Goal: Task Accomplishment & Management: Complete application form

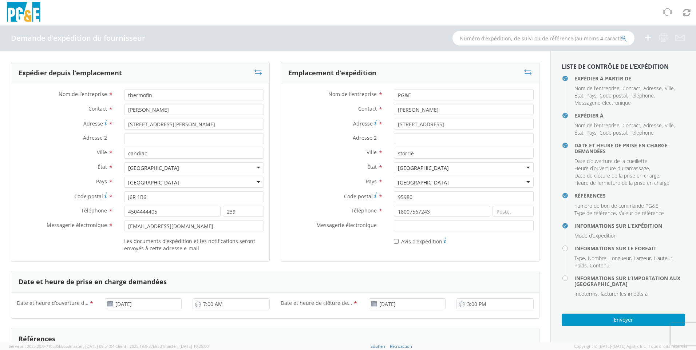
scroll to position [364, 0]
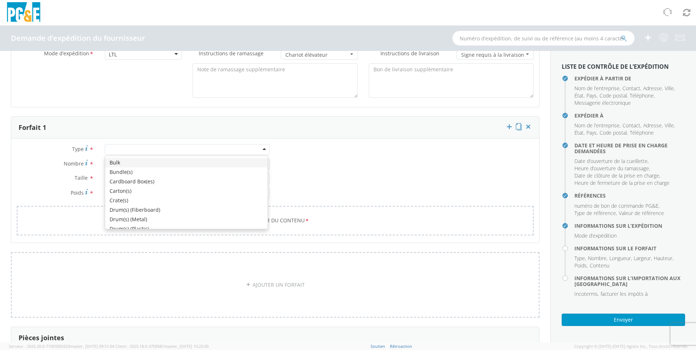
click at [126, 147] on div at bounding box center [187, 149] width 165 height 11
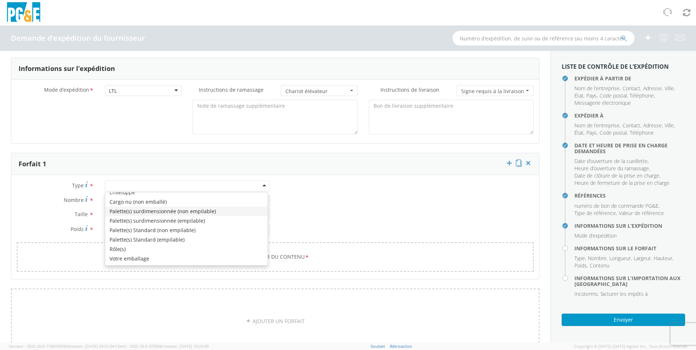
scroll to position [9, 0]
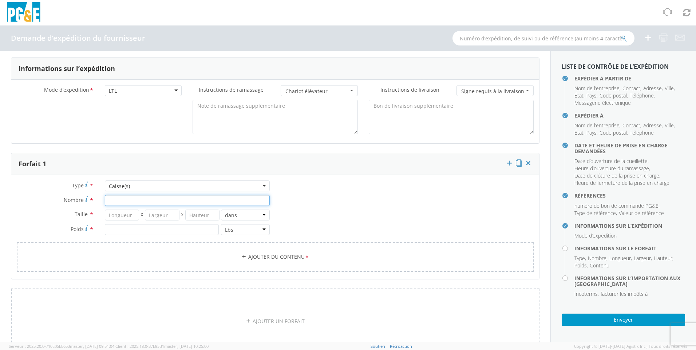
click at [123, 202] on input "Nombre *" at bounding box center [187, 200] width 165 height 11
click at [118, 217] on input "number" at bounding box center [122, 215] width 35 height 11
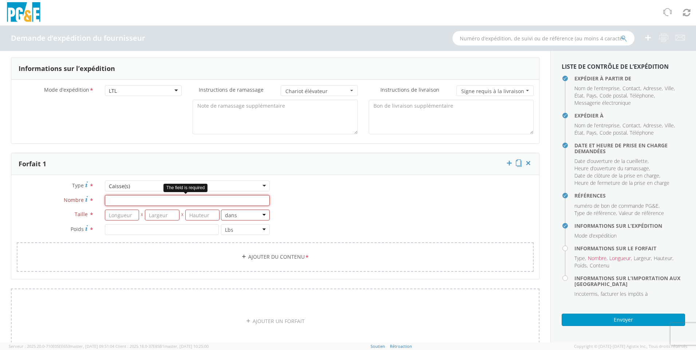
click at [121, 201] on input "Nombre *" at bounding box center [187, 200] width 165 height 11
type input "1"
click at [118, 217] on input "number" at bounding box center [122, 215] width 35 height 11
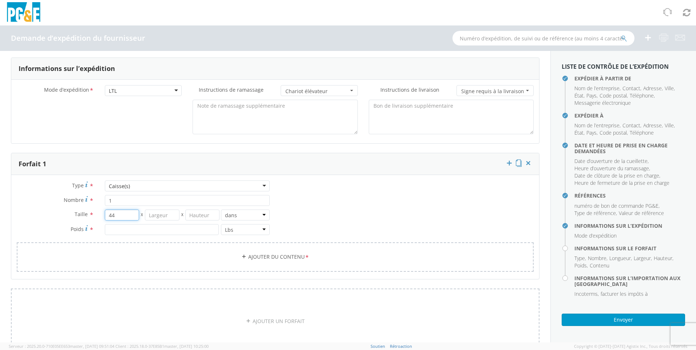
type input "44"
click at [160, 215] on input "number" at bounding box center [162, 215] width 35 height 11
type input "44"
click at [193, 215] on input "number" at bounding box center [202, 215] width 35 height 11
type input "43"
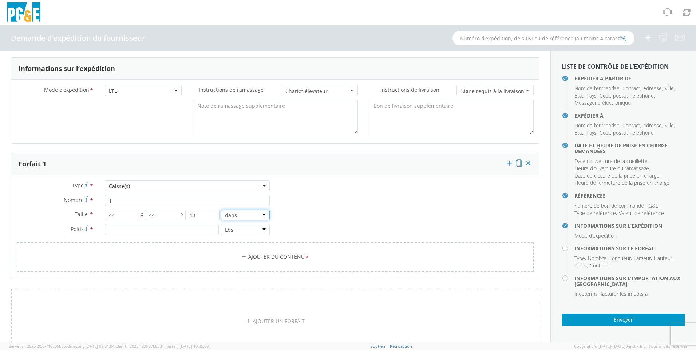
click at [261, 214] on select "dans Cm Ft" at bounding box center [245, 215] width 49 height 11
click at [309, 225] on div "Type * Caisse(s) Caisse(s) Vrac Lot(s) Boîte(s) en carton Carton(s) Caisse(s) T…" at bounding box center [275, 231] width 528 height 100
click at [143, 230] on input "number" at bounding box center [162, 229] width 114 height 11
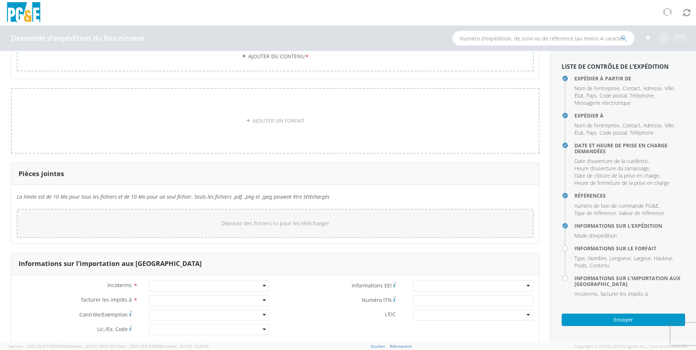
scroll to position [532, 0]
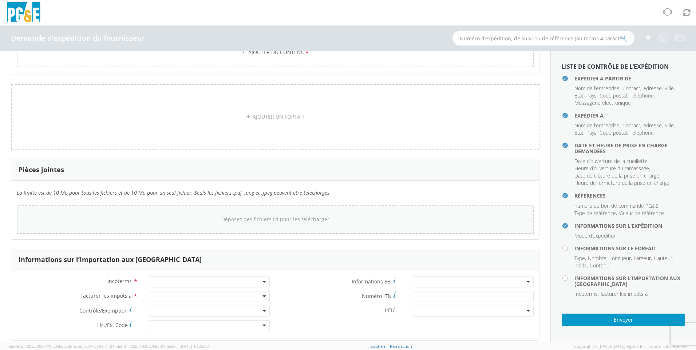
type input "120"
click at [284, 220] on span "Déposez des fichiers ici pour les télécharger" at bounding box center [275, 219] width 108 height 7
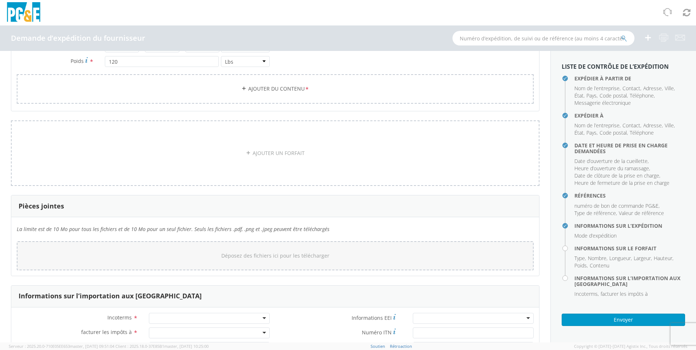
scroll to position [459, 0]
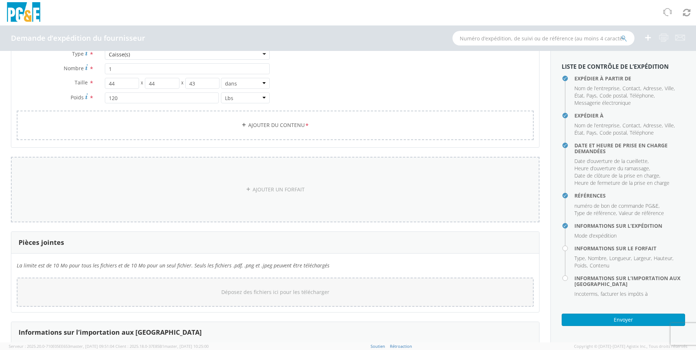
click at [246, 188] on icon at bounding box center [248, 189] width 5 height 5
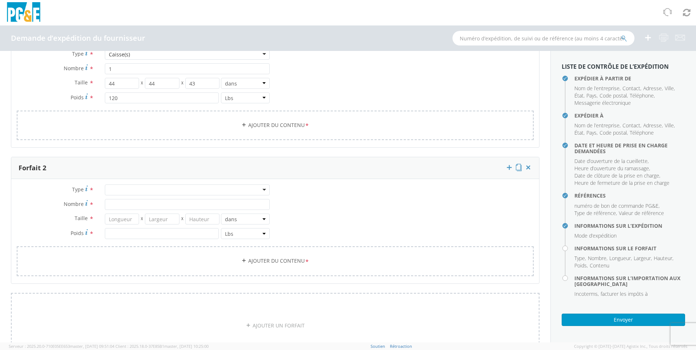
click at [261, 192] on div at bounding box center [187, 190] width 165 height 11
click at [131, 205] on input "Nombre *" at bounding box center [187, 204] width 165 height 11
click at [255, 191] on div "Caisse(s)" at bounding box center [187, 190] width 165 height 11
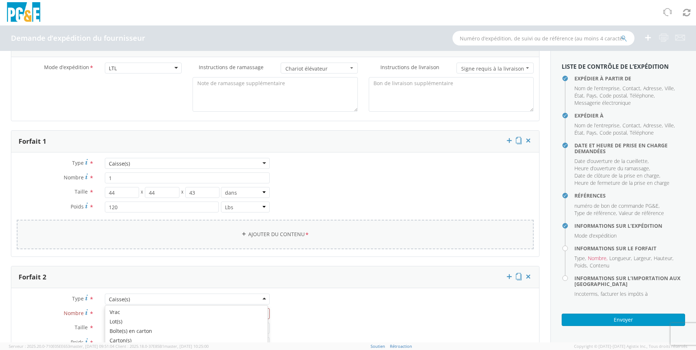
scroll to position [387, 0]
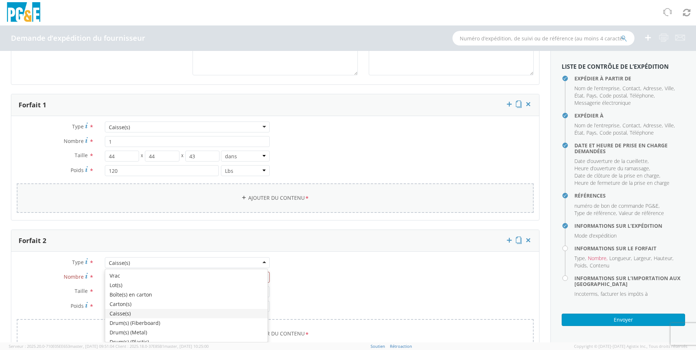
click at [276, 193] on link "Ajouter du contenu *" at bounding box center [275, 197] width 517 height 29
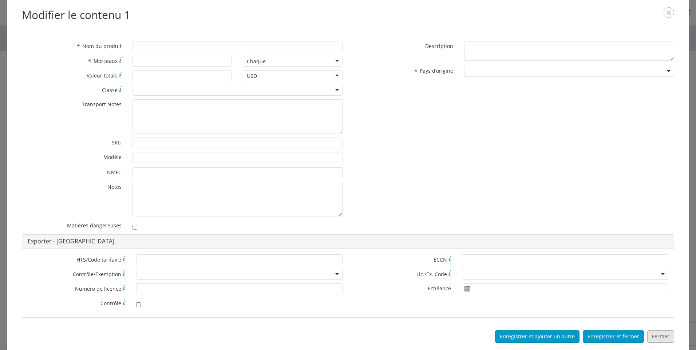
click at [662, 336] on button "Fermer" at bounding box center [660, 337] width 27 height 12
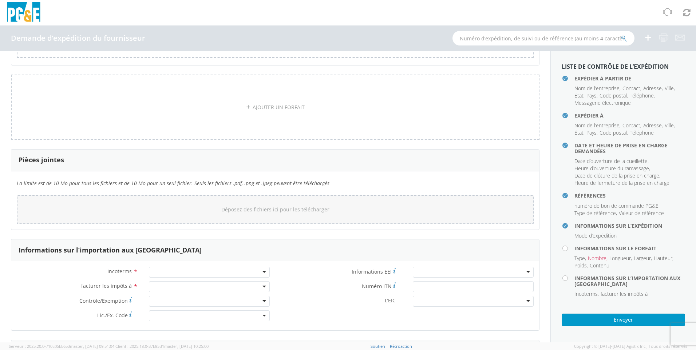
scroll to position [787, 0]
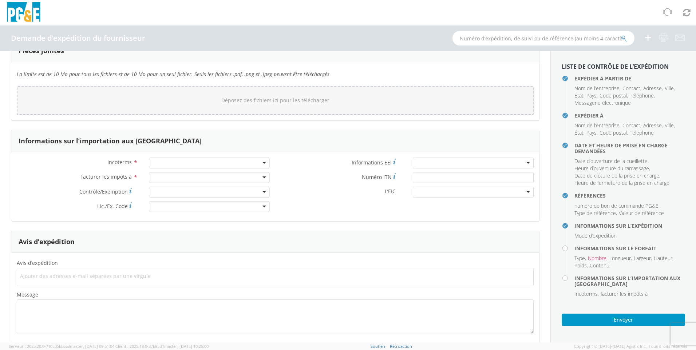
click at [176, 161] on div at bounding box center [209, 163] width 121 height 11
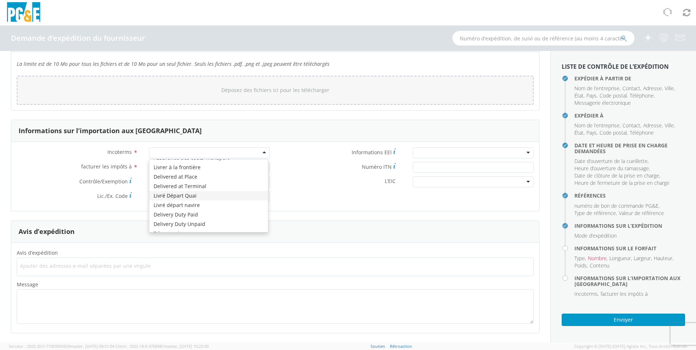
scroll to position [0, 0]
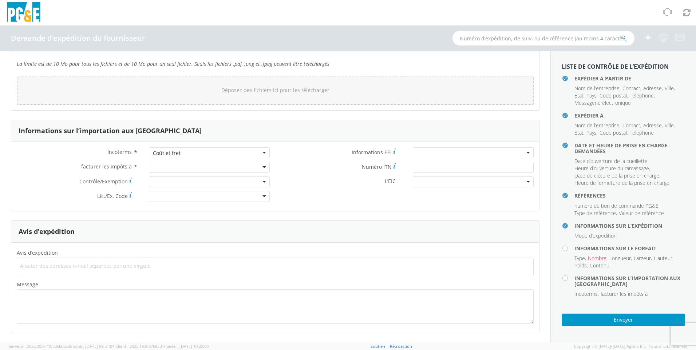
click at [260, 166] on div at bounding box center [209, 167] width 121 height 11
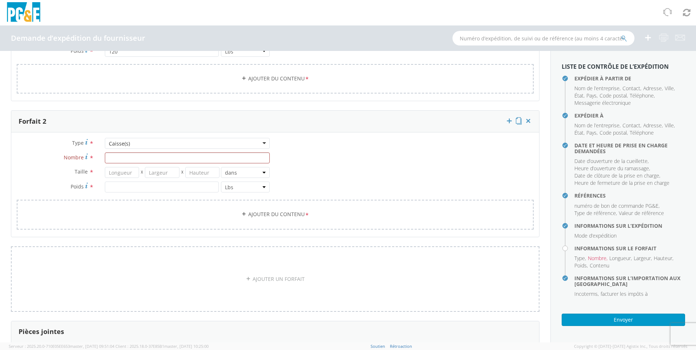
scroll to position [433, 0]
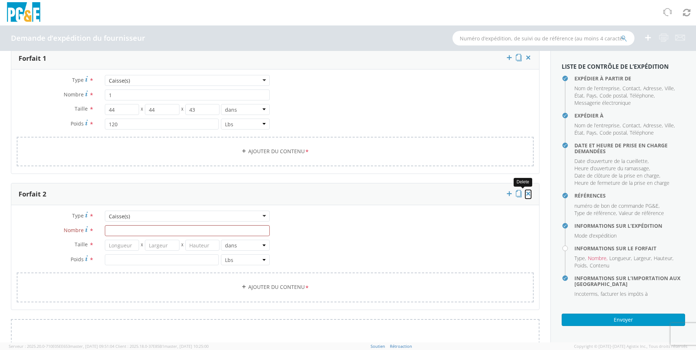
click at [525, 193] on icon at bounding box center [528, 193] width 7 height 7
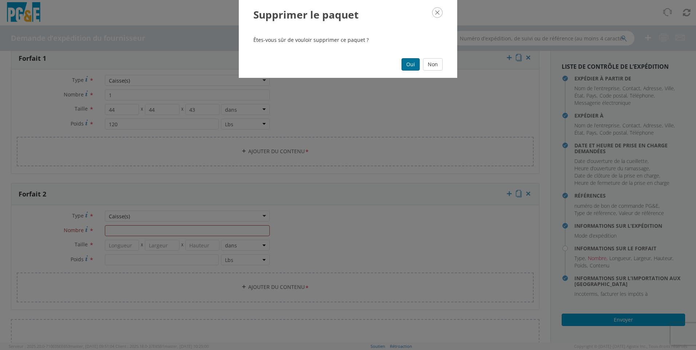
click at [412, 65] on button "Oui" at bounding box center [410, 64] width 18 height 12
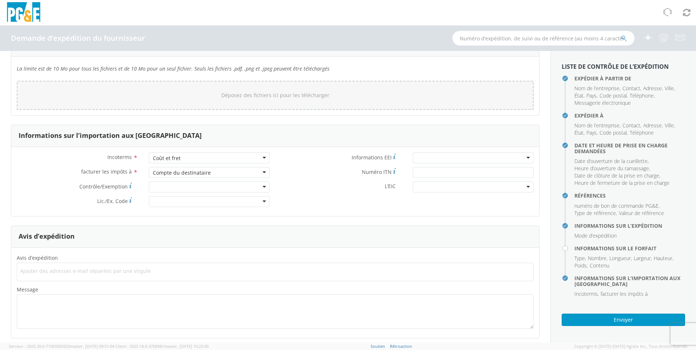
scroll to position [661, 0]
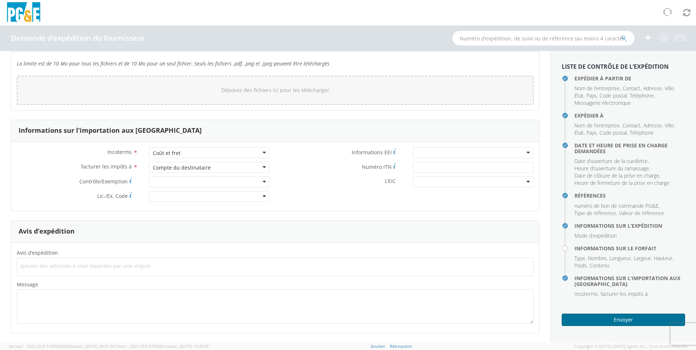
click at [609, 323] on button "Envoyer" at bounding box center [623, 320] width 123 height 12
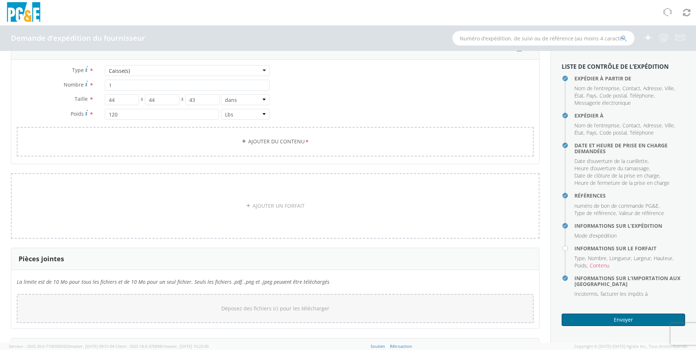
scroll to position [370, 0]
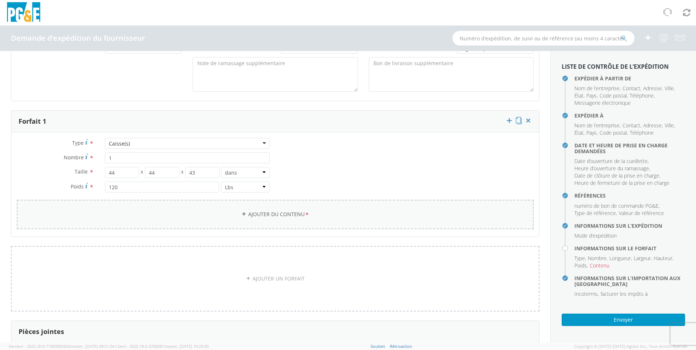
click at [248, 212] on font "Ajouter du contenu" at bounding box center [276, 214] width 56 height 7
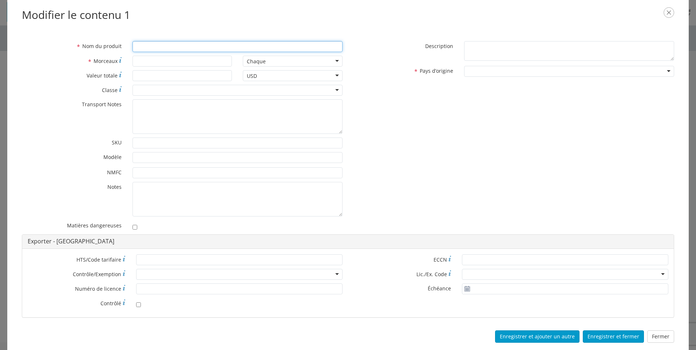
click at [145, 42] on input "* Nom du produit" at bounding box center [237, 46] width 210 height 11
type input "heat exchanger"
click at [156, 60] on input "* Morceaux" at bounding box center [182, 61] width 100 height 11
click at [330, 60] on div "Chaque" at bounding box center [293, 61] width 100 height 11
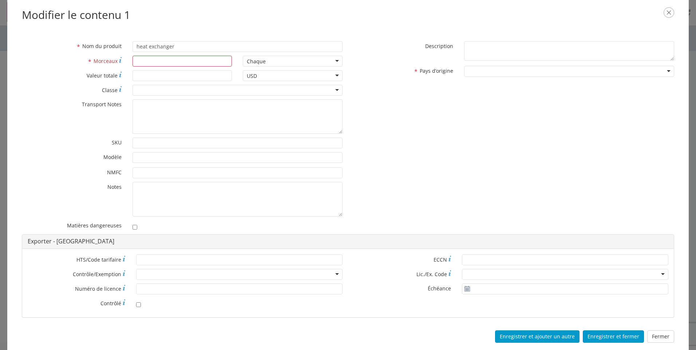
click at [330, 60] on div "Chaque" at bounding box center [293, 61] width 100 height 11
click at [271, 61] on div "Chaque" at bounding box center [293, 61] width 100 height 11
click at [158, 62] on input "* Morceaux" at bounding box center [182, 61] width 100 height 11
type input "1"
click at [145, 76] on input "* Valeur totale" at bounding box center [182, 75] width 100 height 11
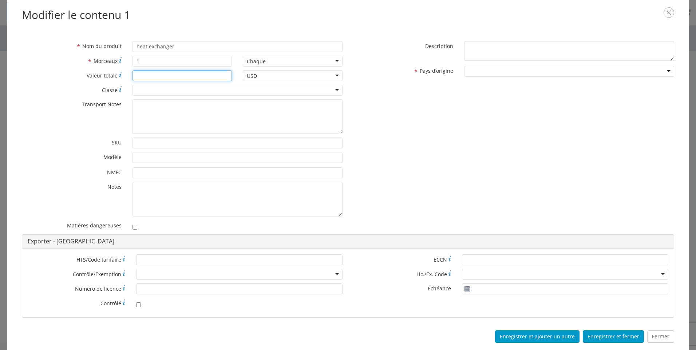
scroll to position [70, 0]
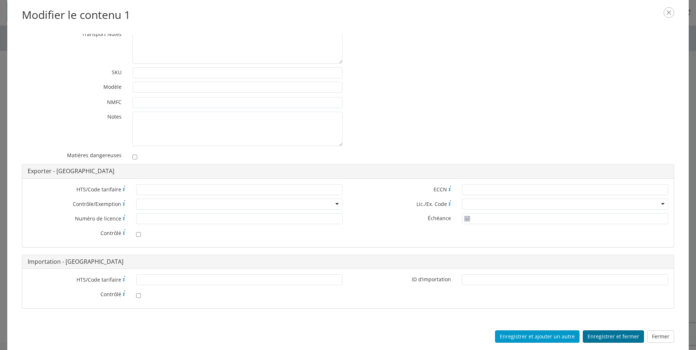
click at [606, 336] on button "Enregistrer et fermer" at bounding box center [613, 337] width 61 height 12
click at [608, 337] on button "Enregistrer et fermer" at bounding box center [613, 337] width 61 height 12
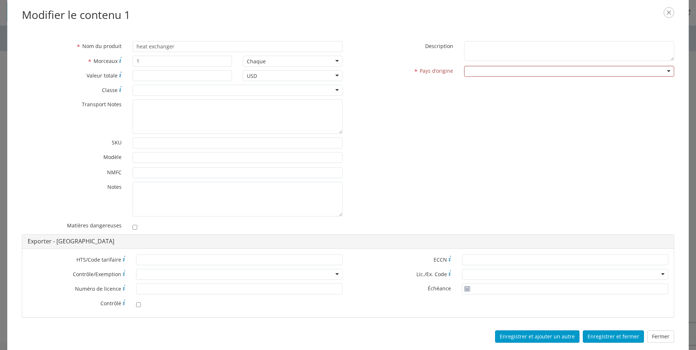
click at [496, 67] on div at bounding box center [569, 71] width 210 height 11
click at [604, 340] on button "Enregistrer et fermer" at bounding box center [613, 337] width 61 height 12
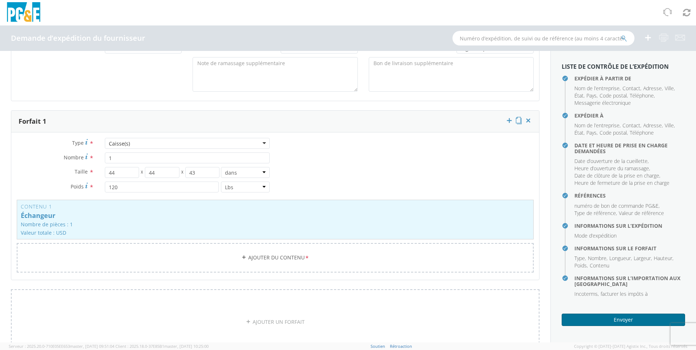
click at [595, 322] on button "Envoyer" at bounding box center [623, 320] width 123 height 12
